Goal: Check status: Check status

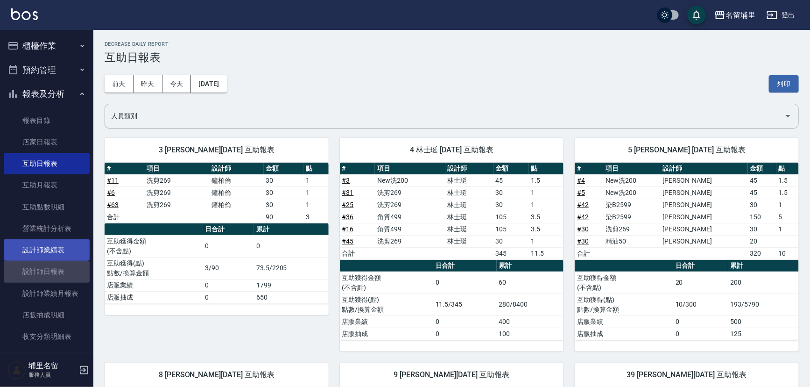
drag, startPoint x: 61, startPoint y: 268, endPoint x: 74, endPoint y: 260, distance: 15.5
click at [61, 268] on link "設計師日報表" at bounding box center [47, 271] width 86 height 21
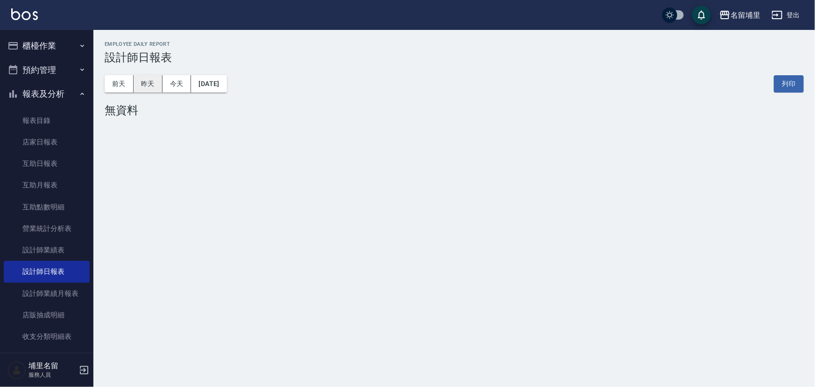
click at [155, 78] on button "昨天" at bounding box center [148, 83] width 29 height 17
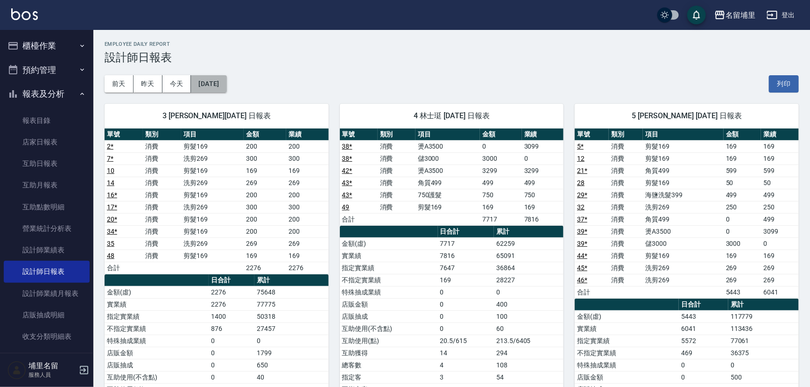
click at [227, 89] on button "[DATE]" at bounding box center [208, 83] width 35 height 17
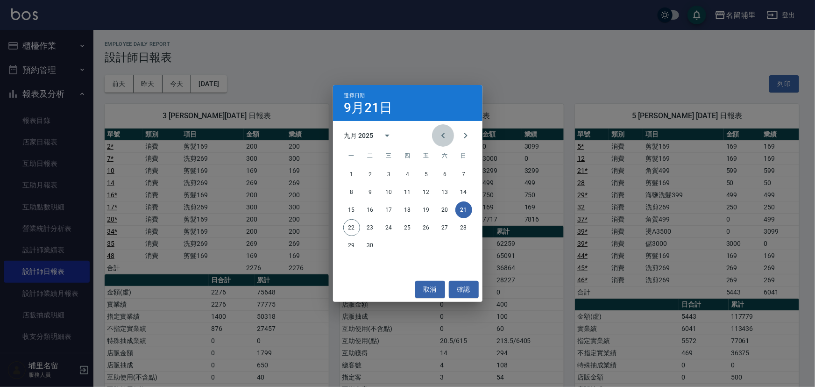
click at [446, 140] on icon "Previous month" at bounding box center [443, 135] width 11 height 11
click at [412, 227] on button "21" at bounding box center [407, 227] width 17 height 17
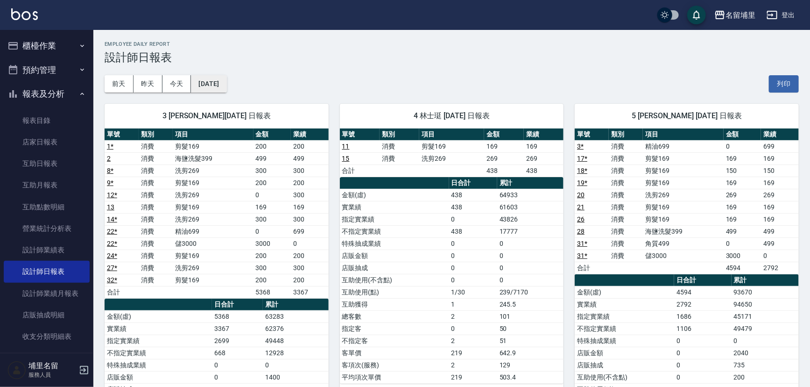
click at [220, 89] on button "[DATE]" at bounding box center [208, 83] width 35 height 17
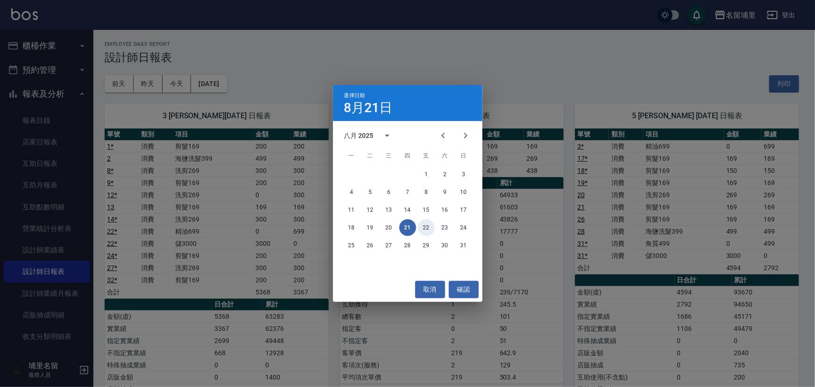
click at [424, 225] on button "22" at bounding box center [426, 227] width 17 height 17
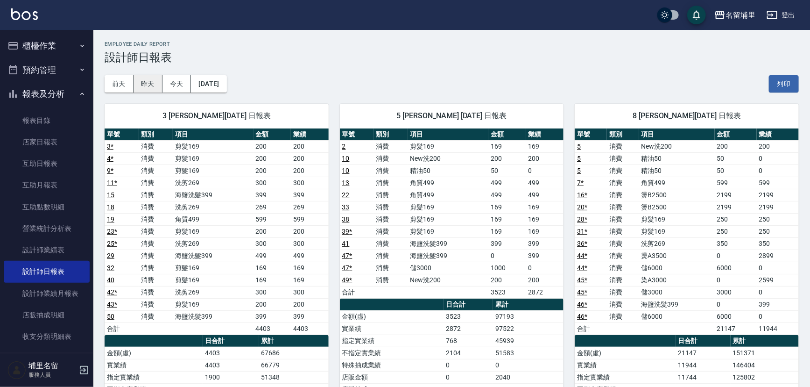
click at [153, 86] on button "昨天" at bounding box center [148, 83] width 29 height 17
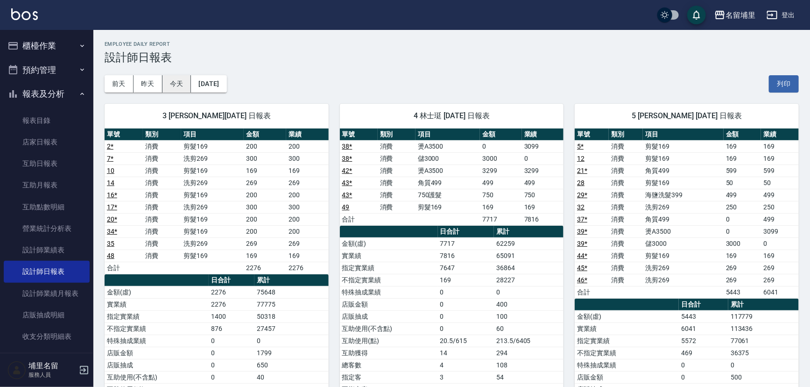
click at [168, 85] on button "今天" at bounding box center [177, 83] width 29 height 17
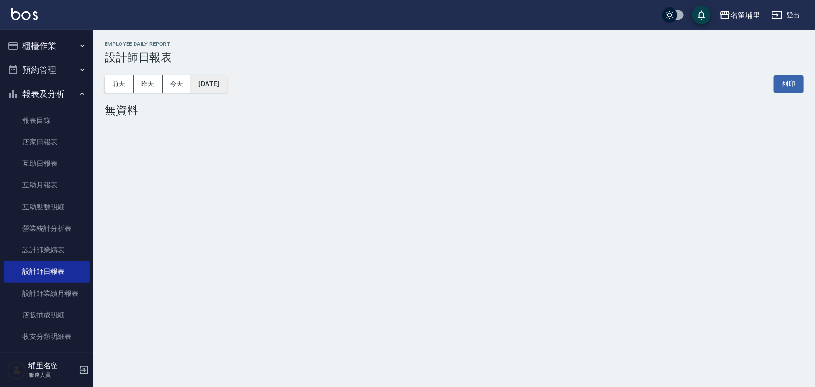
click at [225, 85] on button "[DATE]" at bounding box center [208, 83] width 35 height 17
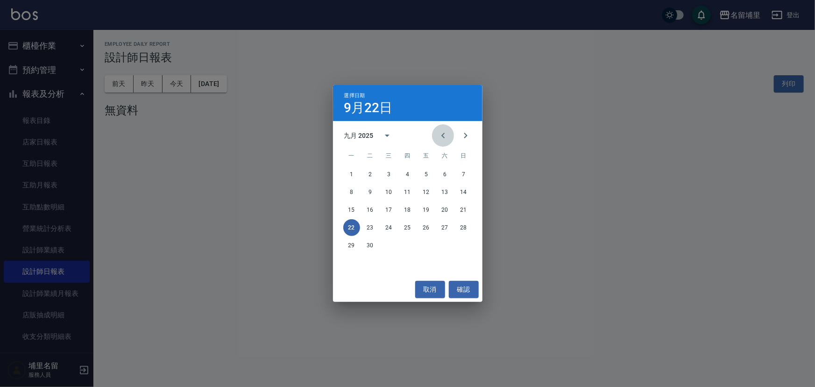
drag, startPoint x: 448, startPoint y: 138, endPoint x: 440, endPoint y: 146, distance: 10.6
click at [447, 139] on icon "Previous month" at bounding box center [443, 135] width 11 height 11
click at [425, 226] on button "22" at bounding box center [426, 227] width 17 height 17
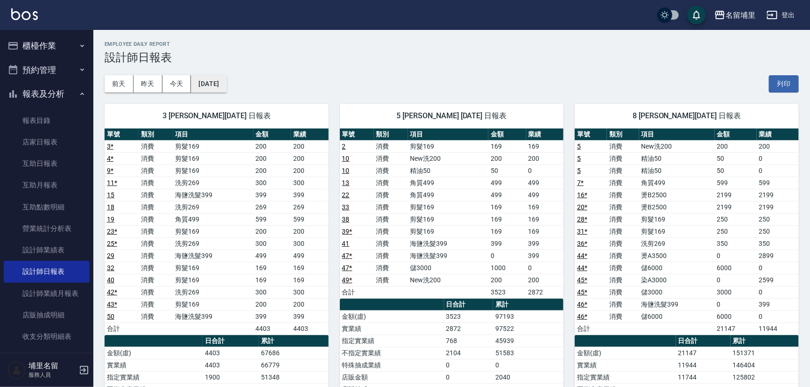
click at [220, 80] on button "[DATE]" at bounding box center [208, 83] width 35 height 17
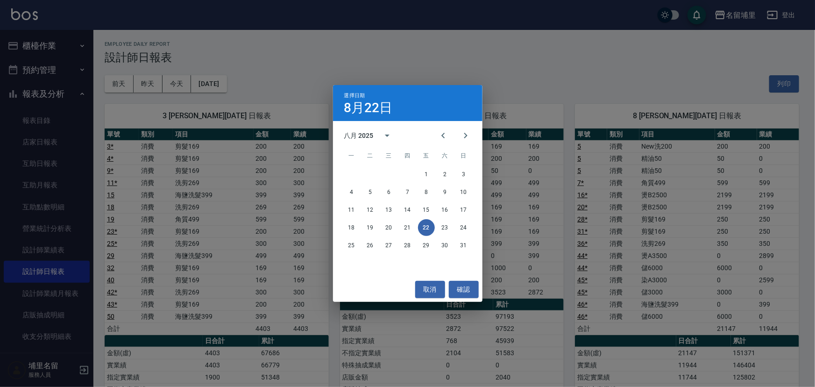
click at [453, 233] on div "18 19 20 21 22 23 24" at bounding box center [407, 227] width 149 height 17
click at [448, 232] on button "23" at bounding box center [445, 227] width 17 height 17
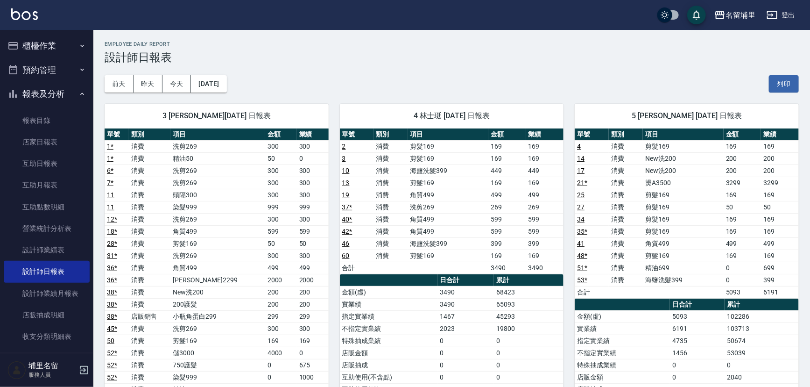
click at [213, 73] on div "[DATE] [DATE] [DATE] [DATE] 列印" at bounding box center [452, 84] width 694 height 40
click at [151, 89] on button "昨天" at bounding box center [148, 83] width 29 height 17
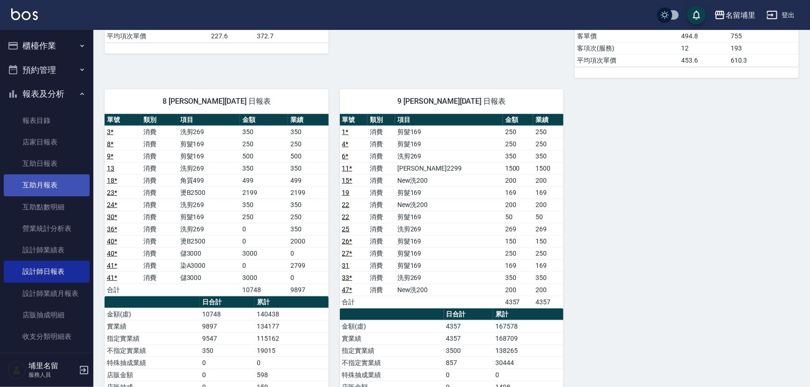
scroll to position [425, 0]
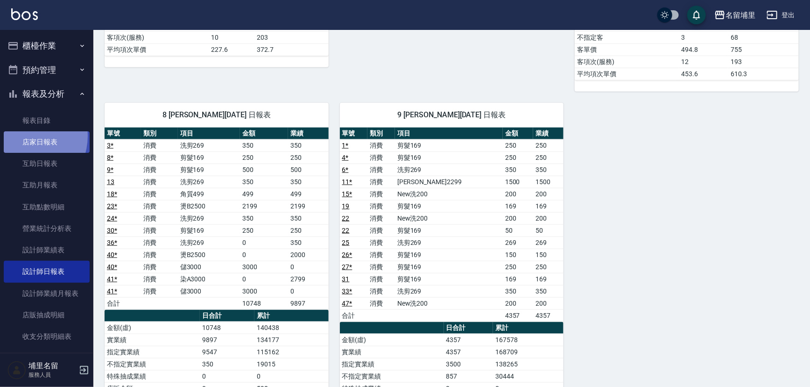
click at [24, 136] on link "店家日報表" at bounding box center [47, 141] width 86 height 21
